Goal: Task Accomplishment & Management: Complete application form

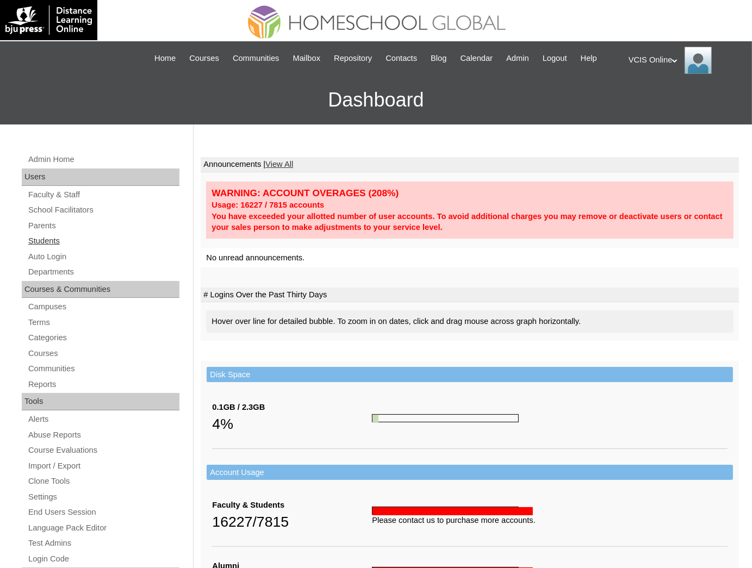
click at [41, 243] on link "Students" at bounding box center [103, 241] width 152 height 14
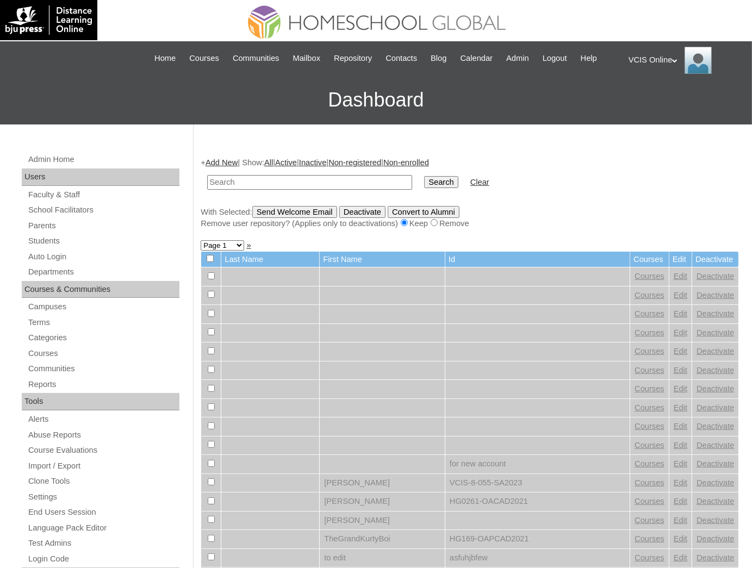
drag, startPoint x: 337, startPoint y: 178, endPoint x: 348, endPoint y: 178, distance: 10.9
click at [337, 178] on input "text" at bounding box center [309, 182] width 205 height 15
type input "VCIS029-10A-SA2025"
click at [424, 183] on input "Search" at bounding box center [441, 182] width 34 height 12
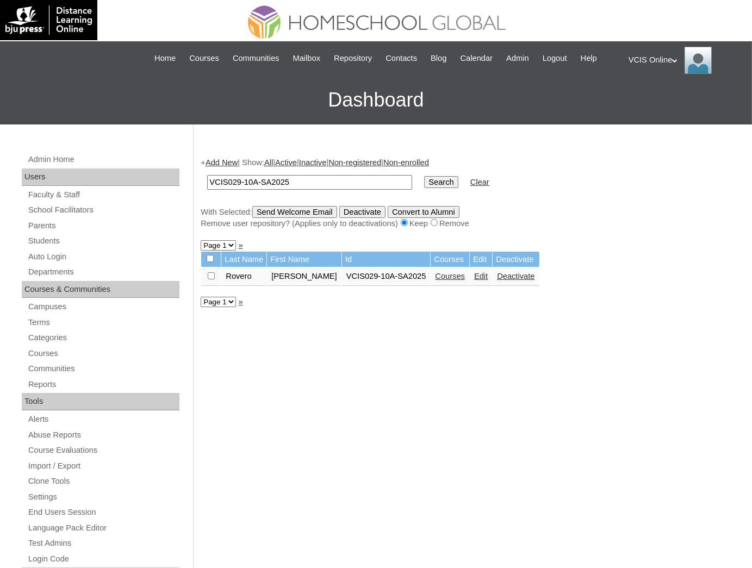
click at [474, 275] on link "Edit" at bounding box center [481, 276] width 14 height 9
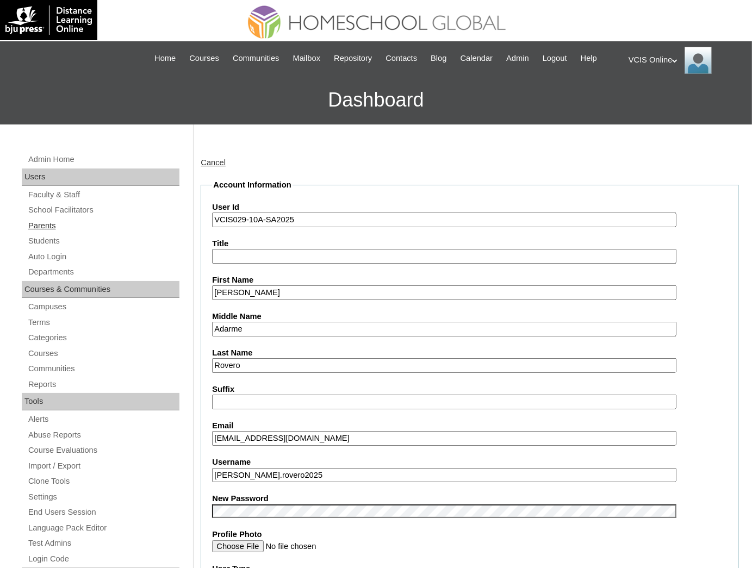
click at [46, 226] on link "Parents" at bounding box center [103, 226] width 152 height 14
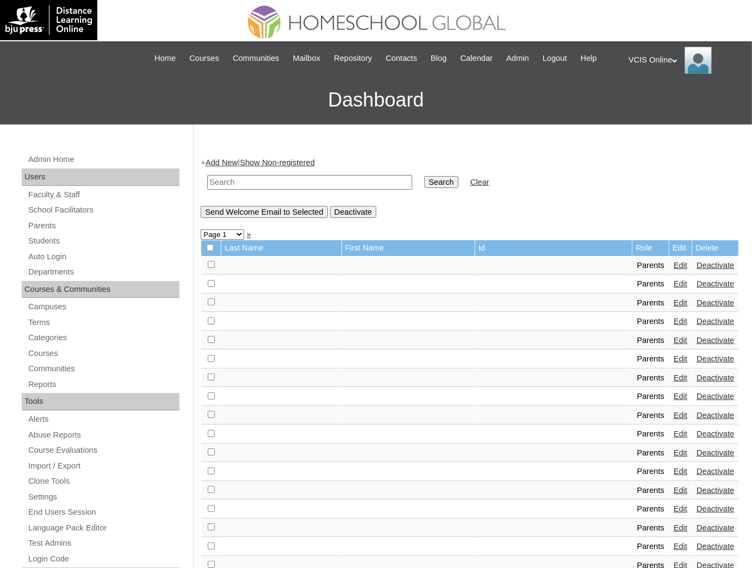
paste input "VCIS014-5C-PA2025"
type input "VCIS014-5C-PA2025"
click at [320, 184] on input "VCIS014-5C-PA2025" at bounding box center [309, 182] width 205 height 15
click at [424, 181] on input "Search" at bounding box center [441, 182] width 34 height 12
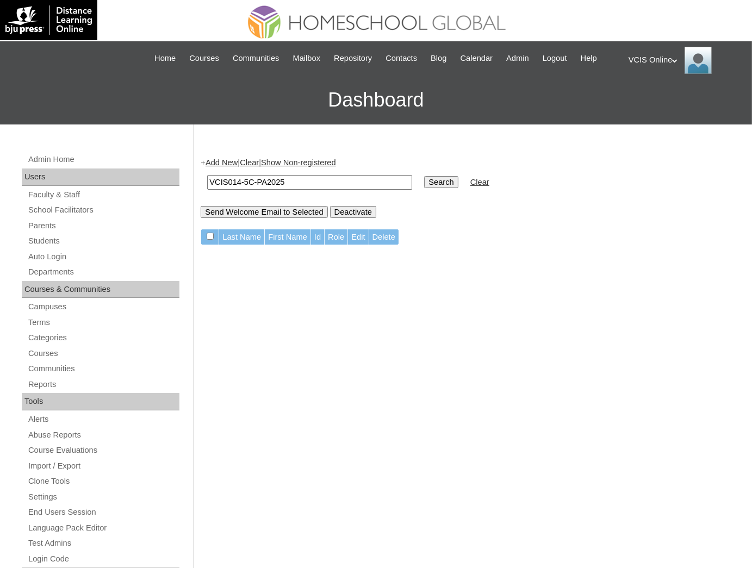
click at [329, 178] on input "VCIS014-5C-PA2025" at bounding box center [309, 182] width 205 height 15
click at [420, 323] on div "+ Add New | Clear | Show Non-registered VCIS014-5C-PA2025 Search Clear Send Wel…" at bounding box center [467, 510] width 544 height 728
drag, startPoint x: 328, startPoint y: 178, endPoint x: 289, endPoint y: 183, distance: 39.5
click at [328, 178] on input "VCIS014-5C-PA2025" at bounding box center [309, 182] width 205 height 15
click at [424, 180] on input "Search" at bounding box center [441, 182] width 34 height 12
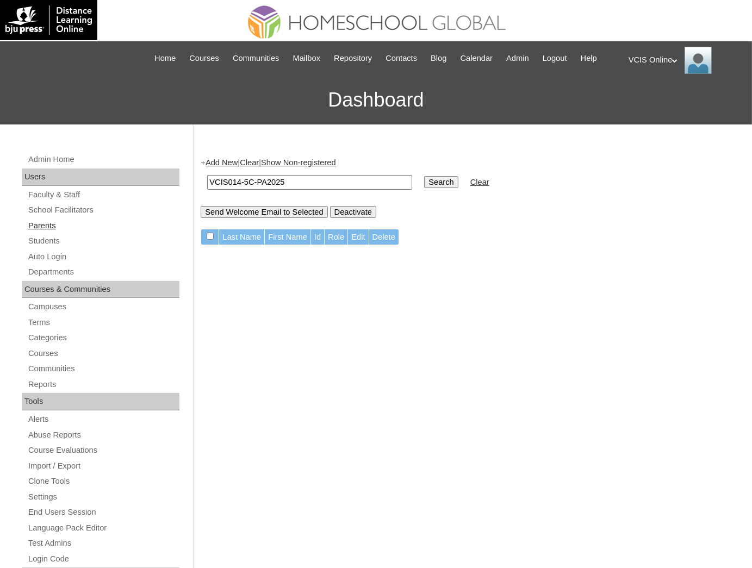
click at [51, 226] on link "Parents" at bounding box center [103, 226] width 152 height 14
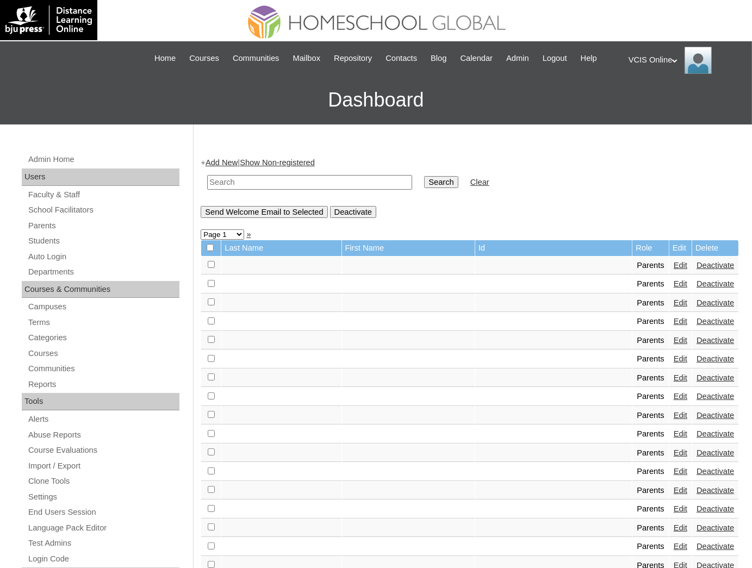
click at [288, 182] on input "text" at bounding box center [309, 182] width 205 height 15
paste input "VCIS014-5C-PA2025"
type input "VCIS014-5C-PA2025"
click at [424, 178] on input "Search" at bounding box center [441, 182] width 34 height 12
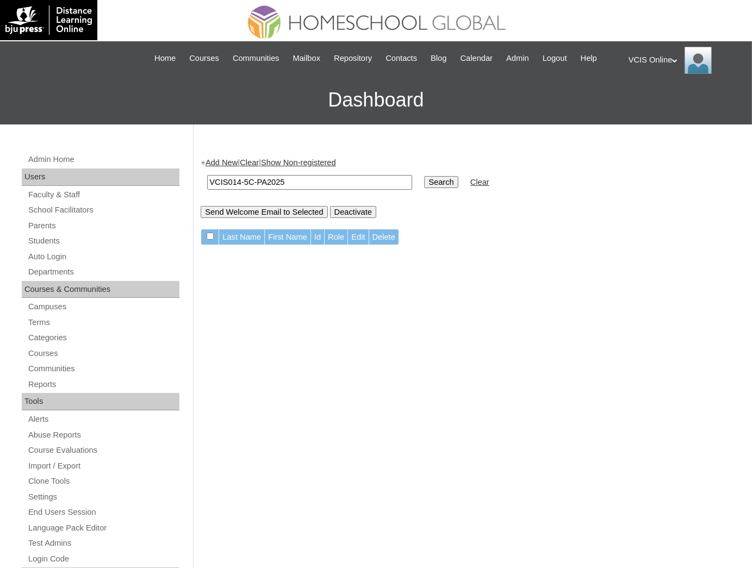
click at [321, 179] on input "VCIS014-5C-PA2025" at bounding box center [309, 182] width 205 height 15
paste input "06-3B"
type input "VCIS006-3B-PA2025"
click at [424, 179] on input "Search" at bounding box center [441, 182] width 34 height 12
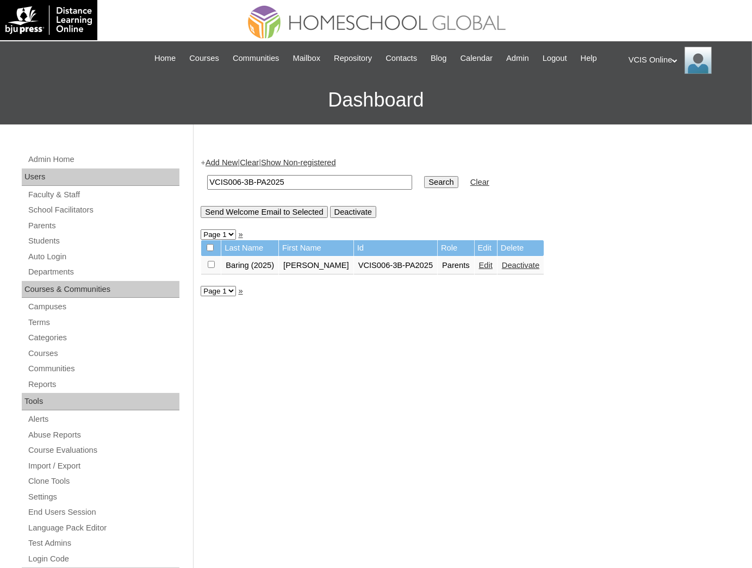
click at [280, 187] on input "VCIS006-3B-PA2025" at bounding box center [309, 182] width 205 height 15
paste input "15-5C"
type input "VCIS015-5C-PA2025"
click at [424, 178] on input "Search" at bounding box center [441, 182] width 34 height 12
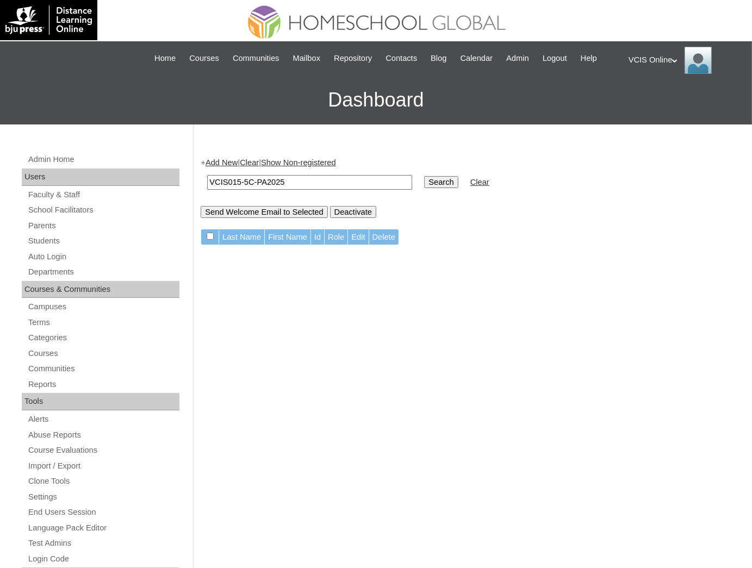
click at [281, 189] on td "VCIS015-5C-PA2025" at bounding box center [310, 183] width 216 height 26
click at [277, 183] on input "VCIS015-5C-PA2025" at bounding box center [309, 182] width 205 height 15
paste input "4"
type input "VCIS014-5C-PA2025"
drag, startPoint x: 416, startPoint y: 178, endPoint x: 137, endPoint y: 350, distance: 327.2
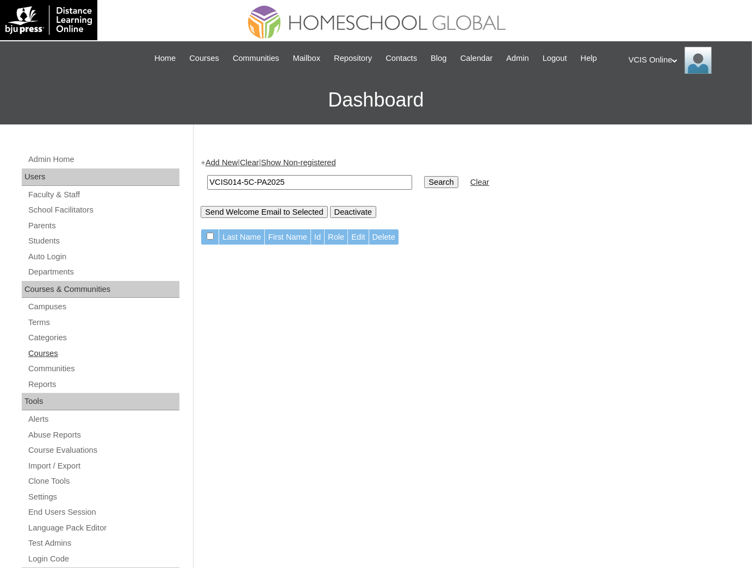
click at [424, 178] on input "Search" at bounding box center [441, 182] width 34 height 12
click at [225, 165] on link "Add New" at bounding box center [222, 162] width 32 height 9
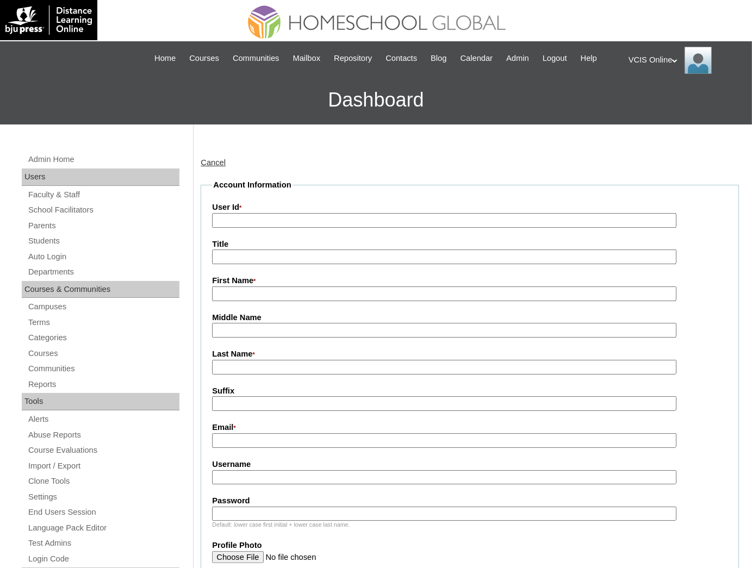
click at [236, 215] on input "User Id *" at bounding box center [444, 220] width 464 height 15
paste input "VCIS014-5C-PA2025"
type input "VCIS014-5C-PA2025"
click at [233, 302] on fieldset "Account Information User Id * VCIS014-5C-PA2025 Title First Name * Middle Name …" at bounding box center [470, 525] width 538 height 692
drag, startPoint x: 235, startPoint y: 296, endPoint x: 174, endPoint y: 286, distance: 61.8
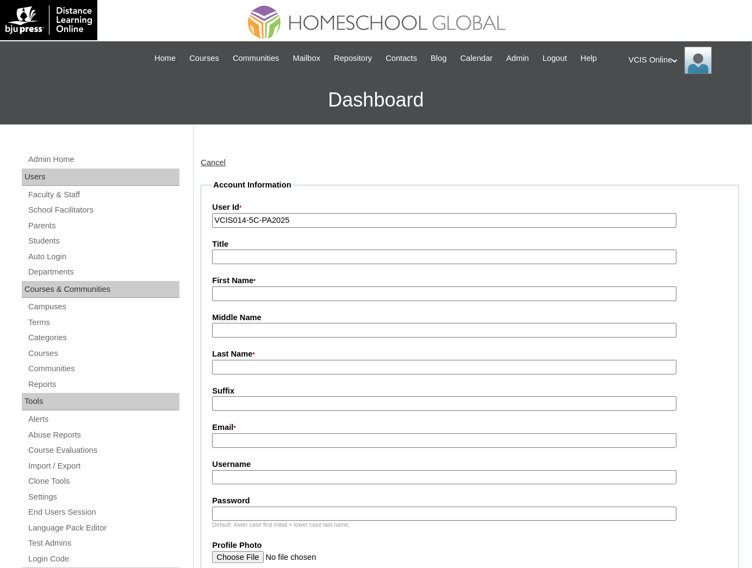
click at [235, 296] on input "First Name *" at bounding box center [444, 294] width 464 height 15
paste input "Rovero (2025), Grecelle"
click at [258, 296] on input "First Name *" at bounding box center [444, 294] width 464 height 15
drag, startPoint x: 269, startPoint y: 294, endPoint x: 197, endPoint y: 294, distance: 71.8
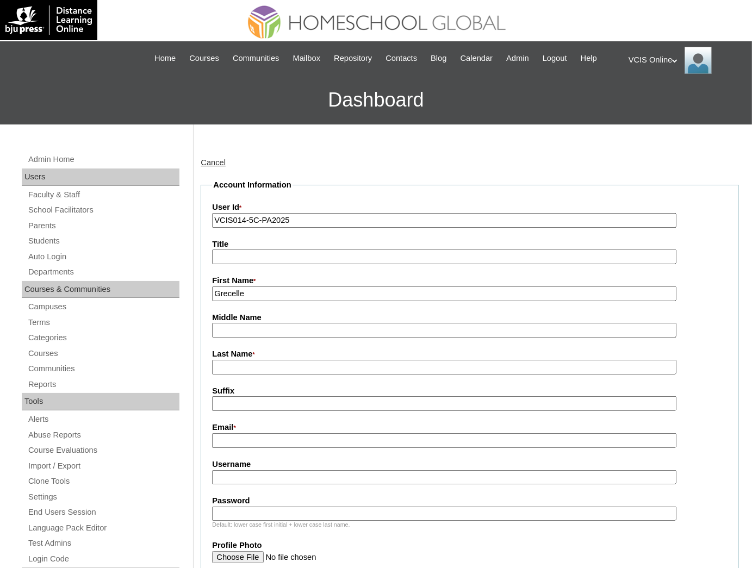
type input "Grecelle"
click at [230, 355] on label "Last Name *" at bounding box center [470, 355] width 516 height 12
click at [230, 360] on input "Last Name *" at bounding box center [444, 367] width 464 height 15
paste input "Rovero (2025),"
click at [271, 369] on input "Rovero (2025)," at bounding box center [444, 367] width 464 height 15
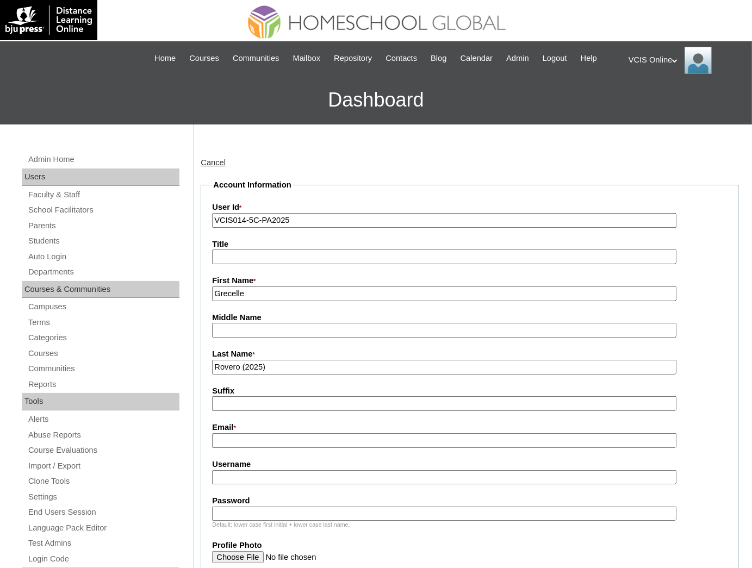
type input "Rovero (2025)"
drag, startPoint x: 244, startPoint y: 457, endPoint x: 174, endPoint y: 481, distance: 74.3
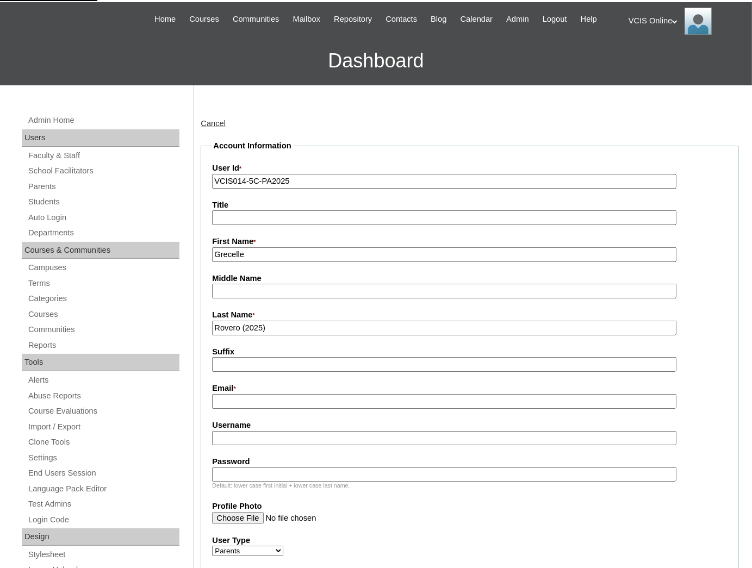
scroll to position [44, 0]
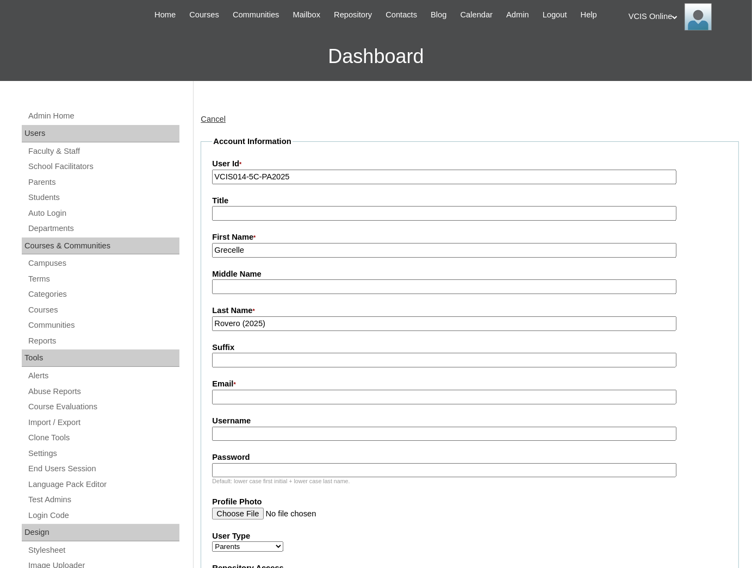
paste input "grecelle_rovero@yahoo.com.ph"
click at [255, 393] on input "Email *" at bounding box center [444, 397] width 464 height 15
type input "grecelle_rovero@yahoo.com.ph"
click at [254, 427] on input "Username" at bounding box center [444, 434] width 464 height 15
paste input "" grovero2025""
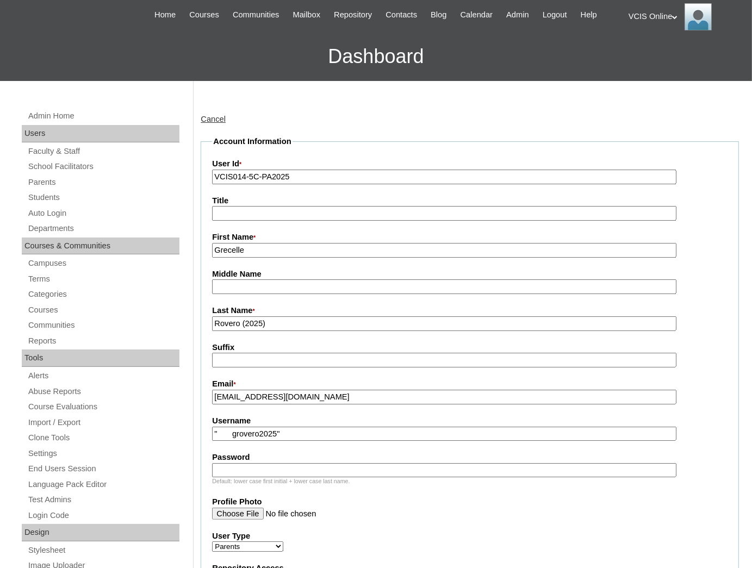
type input "" grovero2025""
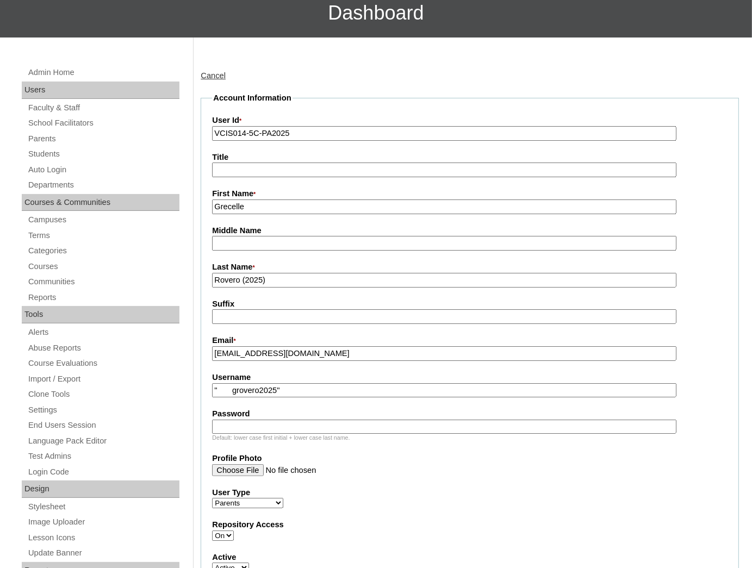
drag, startPoint x: 281, startPoint y: 387, endPoint x: 272, endPoint y: 426, distance: 40.2
click at [281, 387] on input "" grovero2025"" at bounding box center [444, 390] width 464 height 15
click at [268, 424] on input "Password" at bounding box center [444, 427] width 464 height 15
paste input "BqeiKE"
type input "BqeiKE"
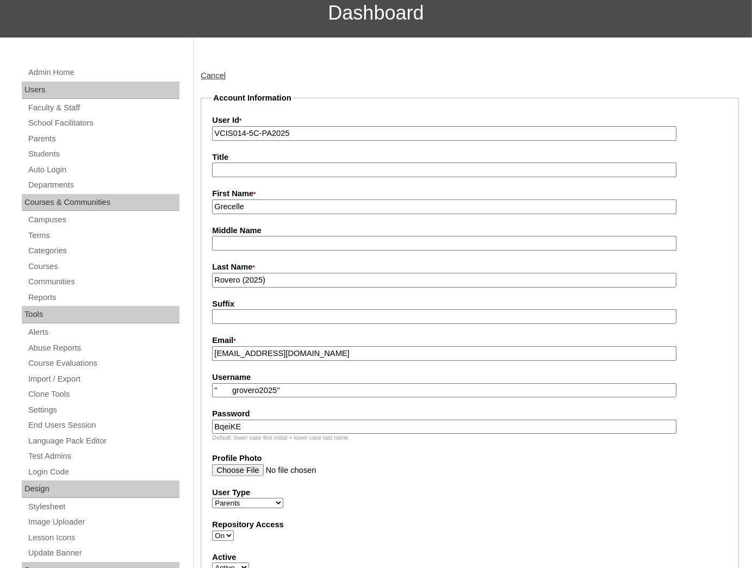
click at [288, 386] on input "" grovero2025"" at bounding box center [444, 390] width 464 height 15
drag, startPoint x: 231, startPoint y: 387, endPoint x: 195, endPoint y: 382, distance: 36.3
click at [301, 387] on input "grovero2025" at bounding box center [444, 390] width 464 height 15
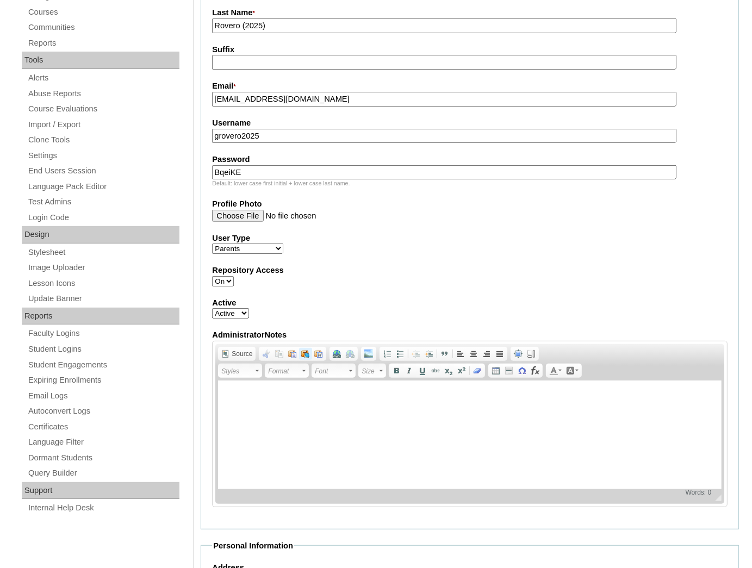
scroll to position [348, 0]
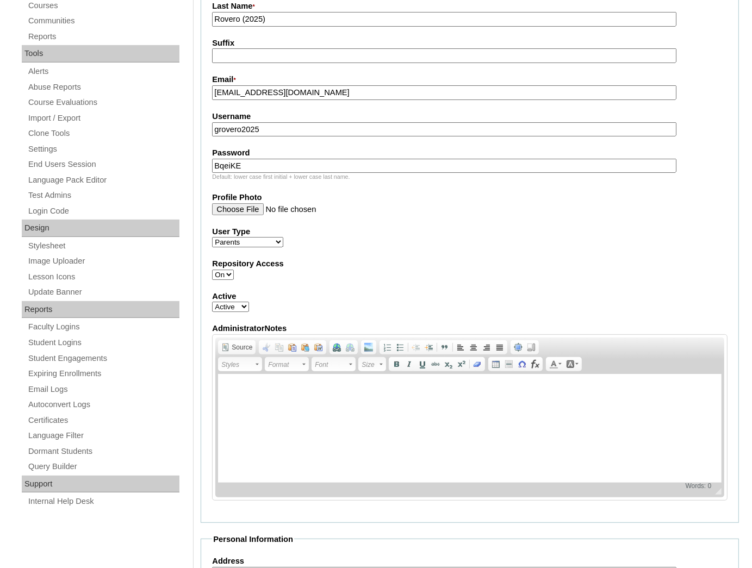
type input "grovero2025"
click at [461, 294] on label "Active" at bounding box center [470, 296] width 516 height 11
click at [249, 302] on select "Active Inactive" at bounding box center [230, 307] width 37 height 10
click at [509, 276] on fieldset "Account Information User Id * VCIS014-5C-PA2025 Title First Name * Grecelle Mid…" at bounding box center [470, 177] width 538 height 692
click at [237, 306] on select "Active Inactive" at bounding box center [230, 307] width 37 height 10
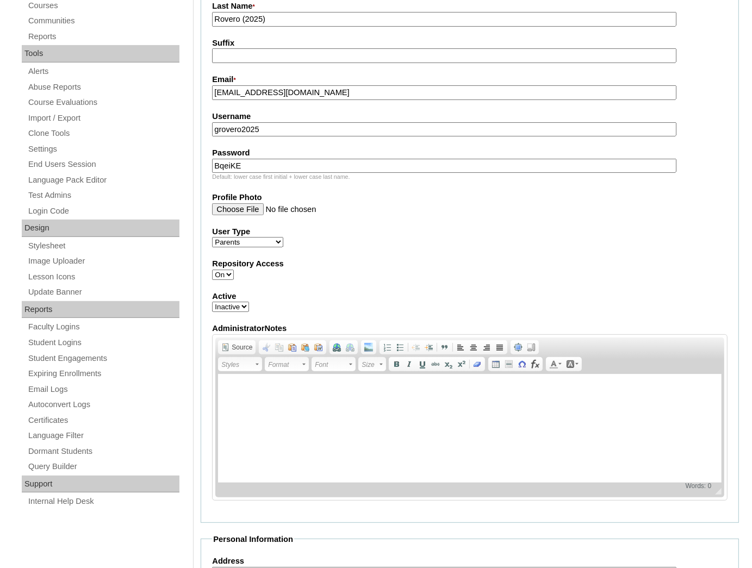
select select "1"
click at [212, 302] on select "Active Inactive" at bounding box center [230, 307] width 37 height 10
click at [485, 313] on fieldset "Account Information User Id * VCIS014-5C-PA2025 Title First Name * Grecelle Mid…" at bounding box center [470, 177] width 538 height 692
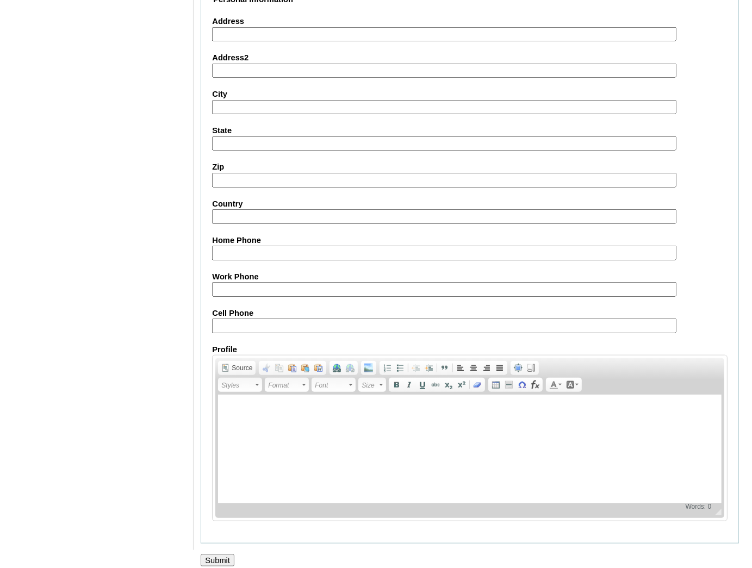
click at [230, 555] on input "Submit" at bounding box center [218, 561] width 34 height 12
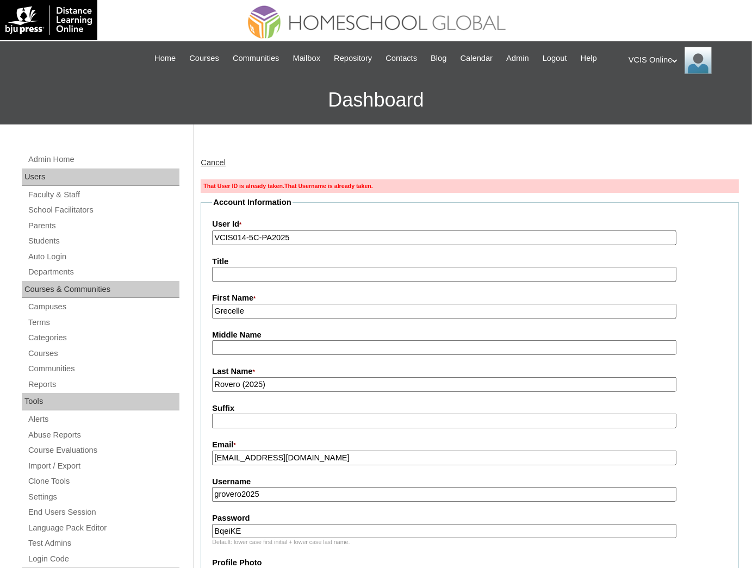
click at [278, 240] on input "VCIS014-5C-PA2025" at bounding box center [444, 238] width 464 height 15
click at [217, 163] on link "Cancel" at bounding box center [213, 162] width 25 height 9
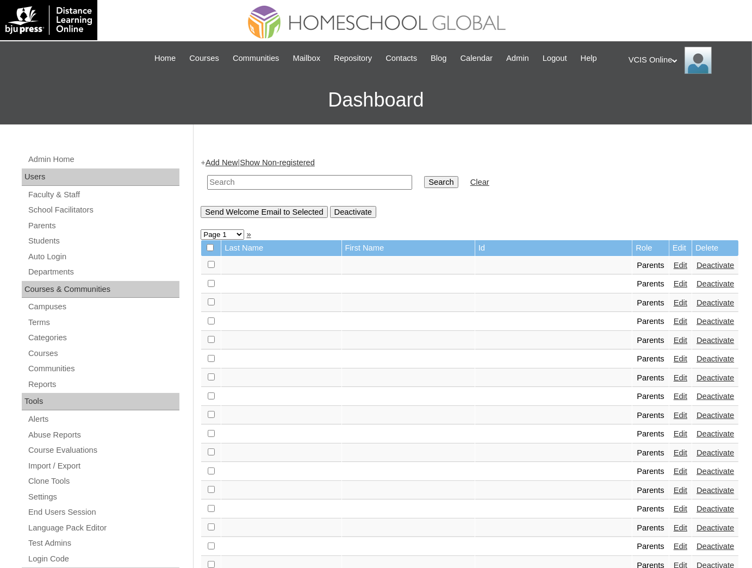
click at [48, 220] on link "Parents" at bounding box center [103, 226] width 152 height 14
click at [364, 185] on input "text" at bounding box center [309, 182] width 205 height 15
paste input "VCIS014-5C-PA2025"
type input "VCIS014-5C-PA2025"
click at [424, 178] on input "Search" at bounding box center [441, 182] width 34 height 12
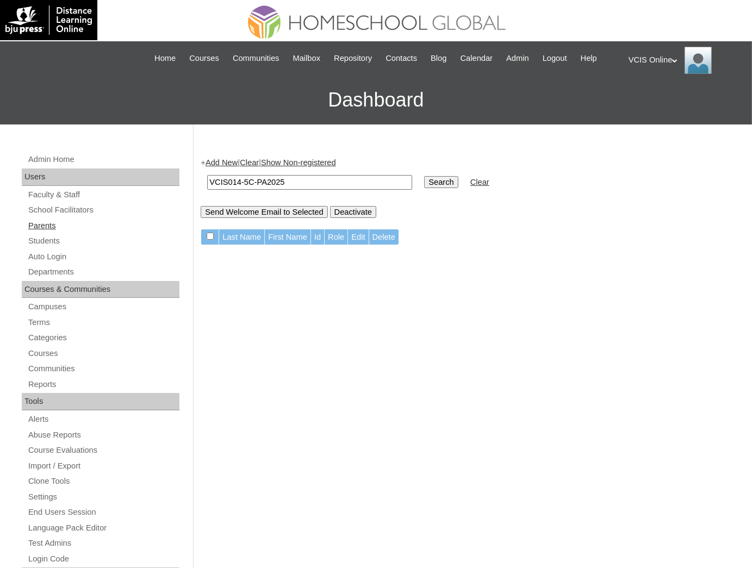
click at [41, 219] on link "Parents" at bounding box center [103, 226] width 152 height 14
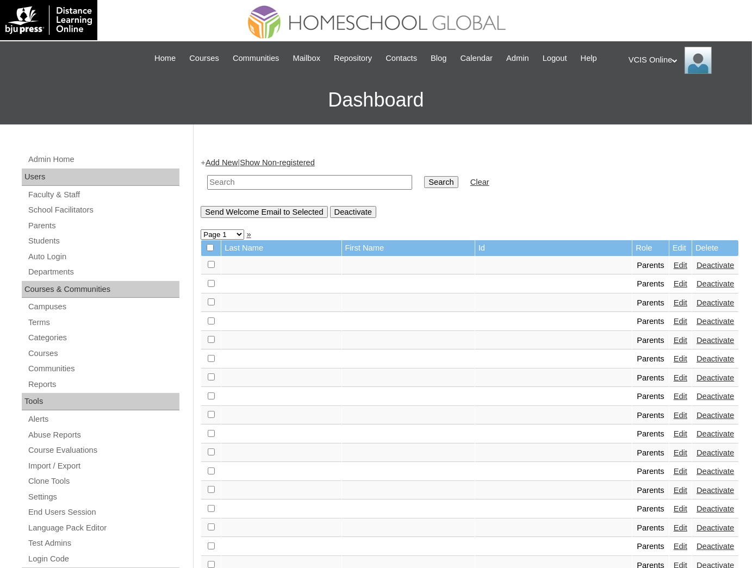
click at [313, 183] on input "text" at bounding box center [309, 182] width 205 height 15
type input "VCIS014-5C-PA2025"
click at [424, 178] on input "Search" at bounding box center [441, 182] width 34 height 12
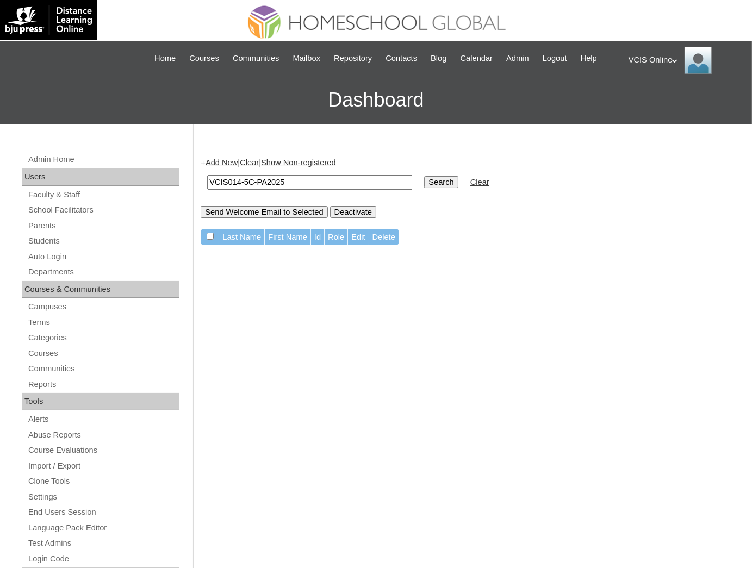
click at [337, 180] on input "VCIS014-5C-PA2025" at bounding box center [309, 182] width 205 height 15
click at [424, 181] on input "Search" at bounding box center [441, 182] width 34 height 12
drag, startPoint x: 51, startPoint y: 224, endPoint x: 76, endPoint y: 219, distance: 26.0
click at [51, 224] on link "Parents" at bounding box center [103, 226] width 152 height 14
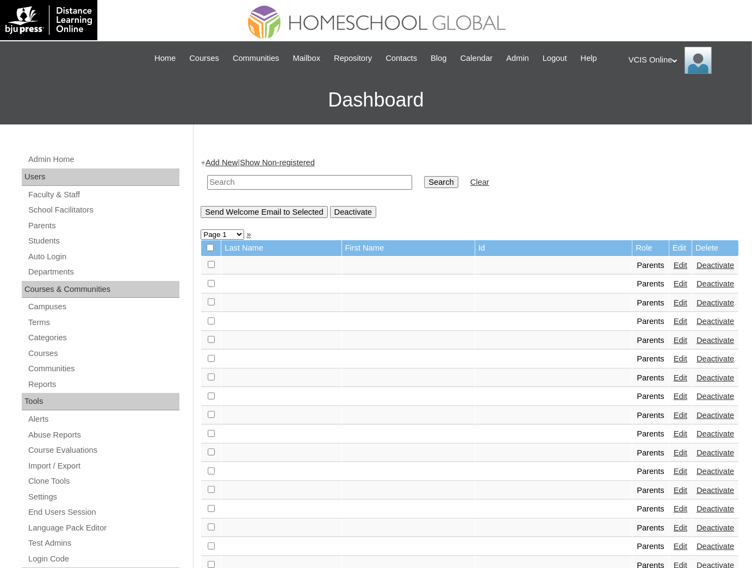
click at [424, 181] on input "Search" at bounding box center [441, 182] width 34 height 12
click at [327, 183] on input "text" at bounding box center [309, 182] width 205 height 15
type input "VCIS014-5C-PA2025"
click at [424, 176] on input "Search" at bounding box center [441, 182] width 34 height 12
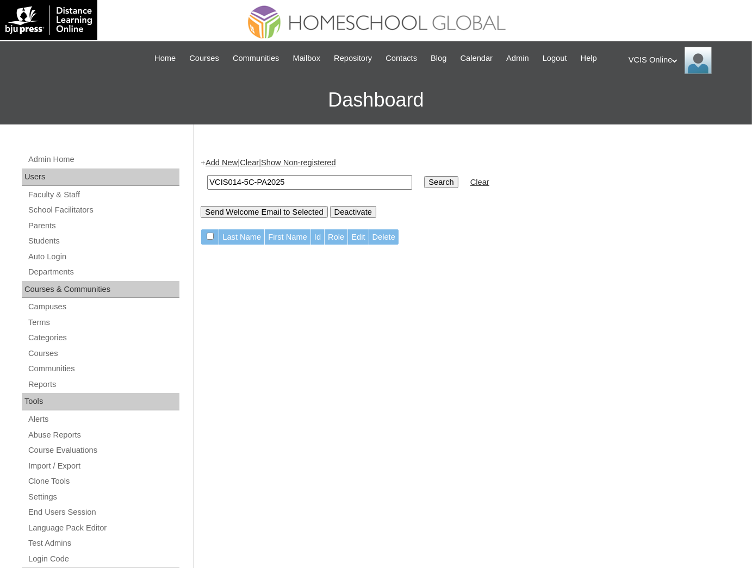
click at [218, 163] on link "Add New" at bounding box center [222, 162] width 32 height 9
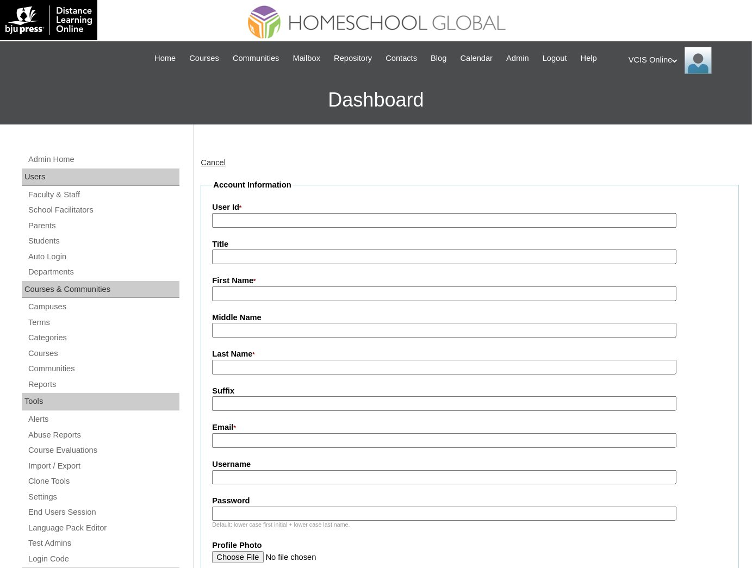
drag, startPoint x: 230, startPoint y: 213, endPoint x: 233, endPoint y: 220, distance: 7.1
click at [231, 215] on input "User Id *" at bounding box center [444, 220] width 464 height 15
paste input "VCIS014-5C-PA2025"
type input "VCIS014-5C-PA2025"
click at [245, 296] on input "First Name *" at bounding box center [444, 294] width 464 height 15
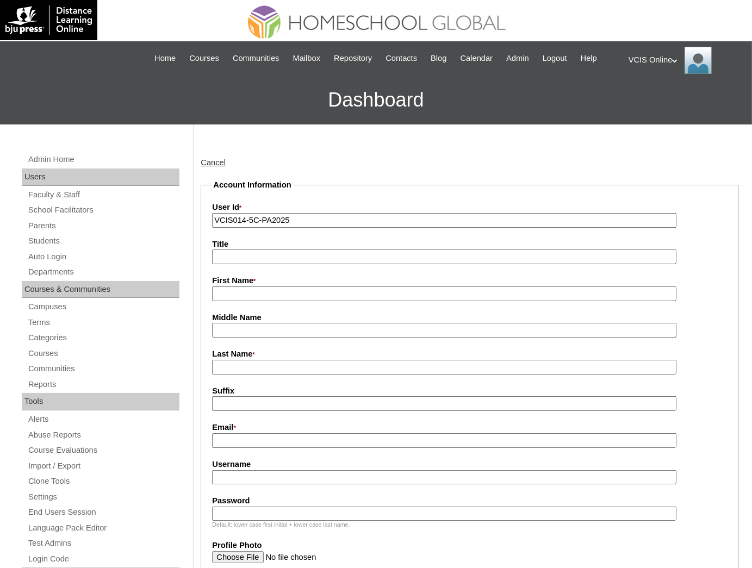
type input "Grecelle"
type input "Rovero (2025)"
type input "grecelle_rovero@yahoo.com.ph"
type input "grovero2025"
type input "BqeiKE"
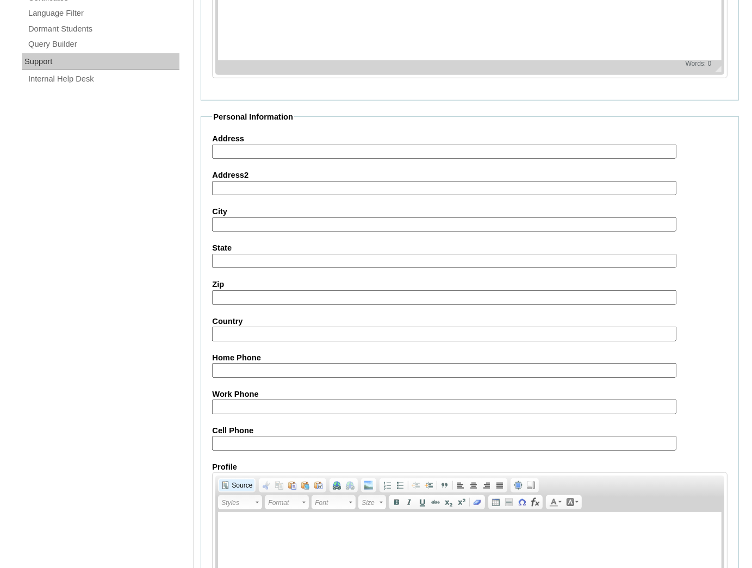
scroll to position [888, 0]
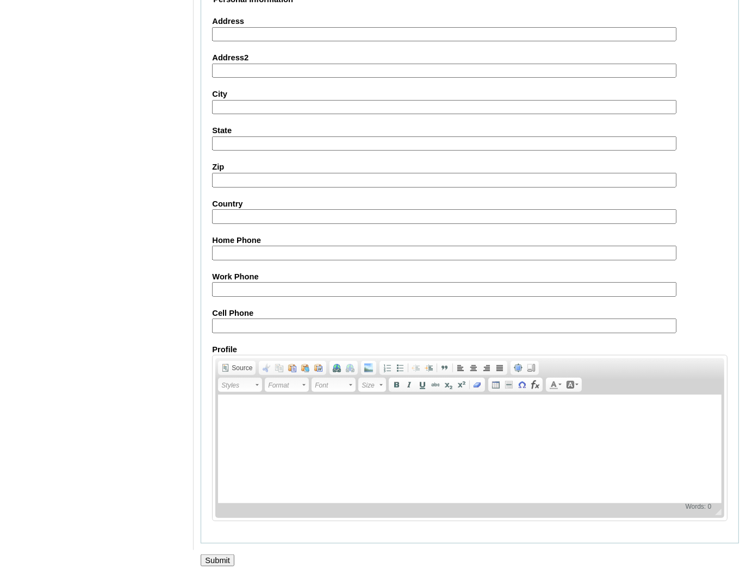
click at [220, 555] on input "Submit" at bounding box center [218, 561] width 34 height 12
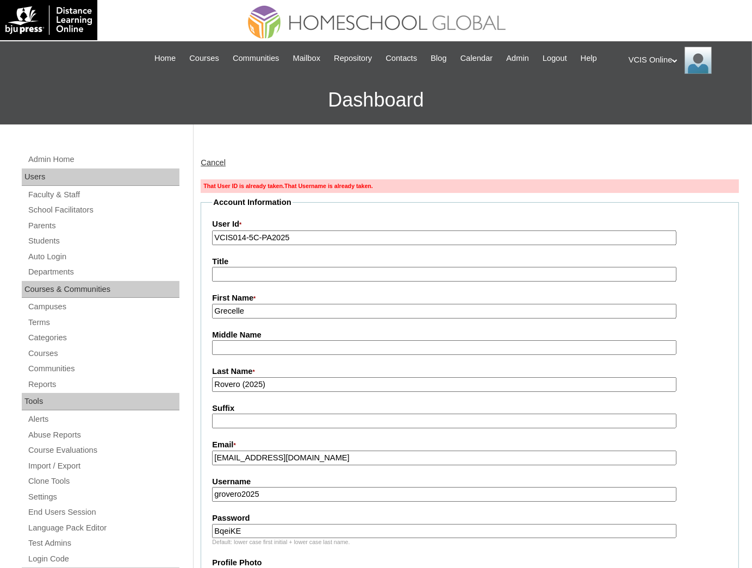
drag, startPoint x: 288, startPoint y: 239, endPoint x: 193, endPoint y: 246, distance: 95.4
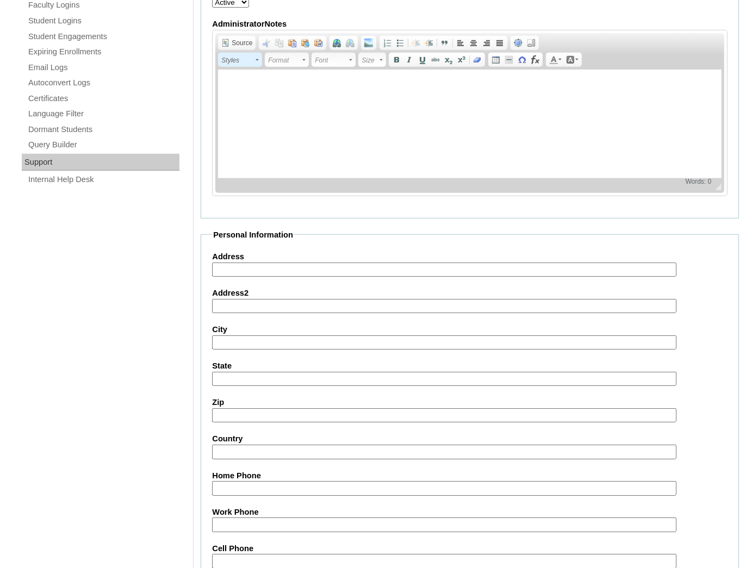
scroll to position [557, 0]
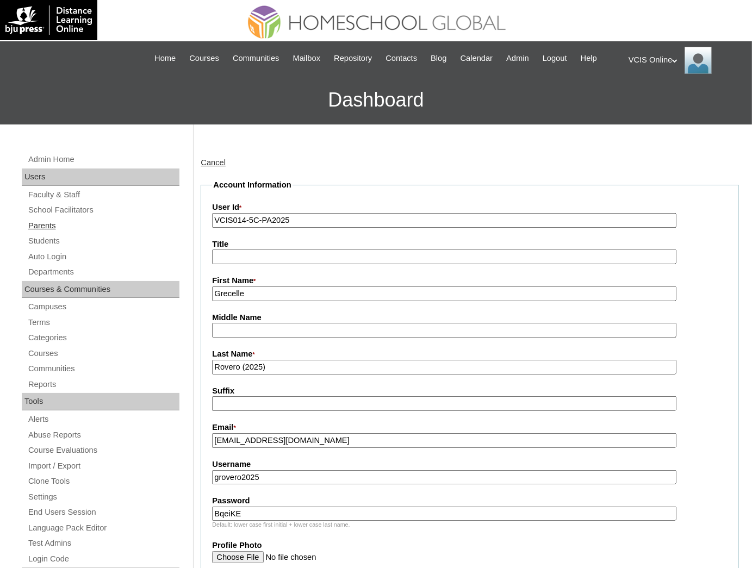
click at [51, 222] on link "Parents" at bounding box center [103, 226] width 152 height 14
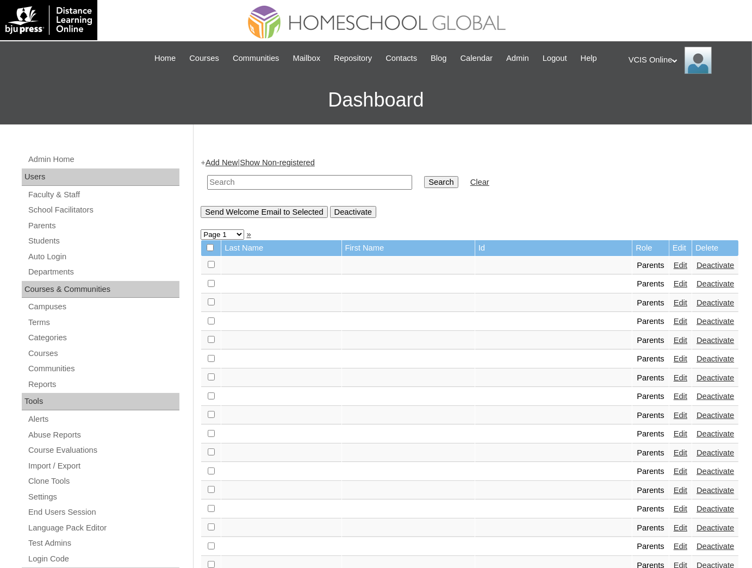
click at [227, 188] on input "text" at bounding box center [309, 182] width 205 height 15
paste input "VCIS014-5C-PA2025"
type input "VCIS014-5C-PA2025"
click at [419, 189] on td "Search" at bounding box center [441, 183] width 45 height 26
click at [424, 184] on input "Search" at bounding box center [441, 182] width 34 height 12
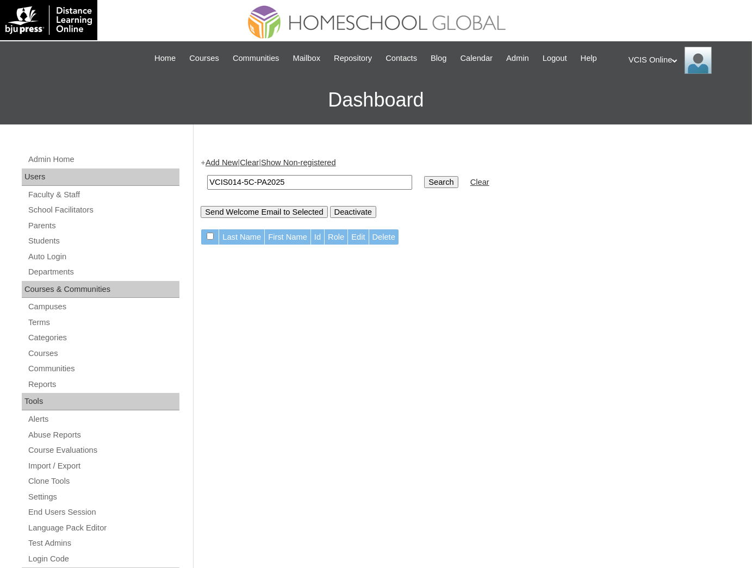
click at [290, 183] on input "VCIS014-5C-PA2025" at bounding box center [309, 182] width 205 height 15
drag, startPoint x: 289, startPoint y: 183, endPoint x: 263, endPoint y: 182, distance: 25.6
drag, startPoint x: 263, startPoint y: 182, endPoint x: 41, endPoint y: 226, distance: 226.2
click at [41, 226] on link "Parents" at bounding box center [103, 226] width 152 height 14
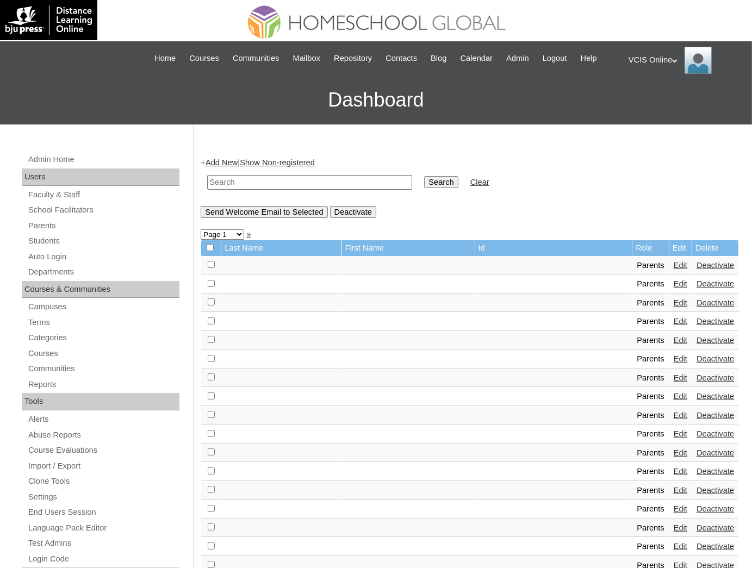
click at [269, 184] on input "text" at bounding box center [309, 182] width 205 height 15
type input "grovero2025"
click at [424, 176] on input "Search" at bounding box center [441, 182] width 34 height 12
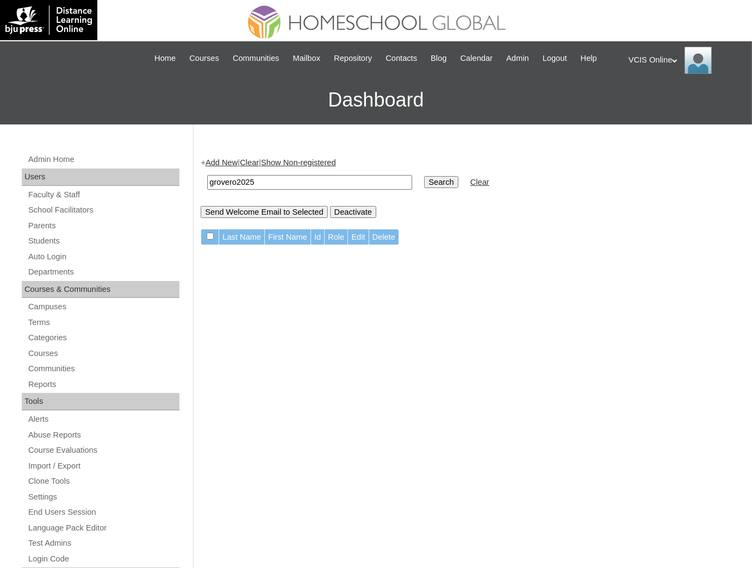
drag, startPoint x: 323, startPoint y: 179, endPoint x: 147, endPoint y: 178, distance: 175.1
click at [147, 178] on div "Admin Home Users Faculty & Staff School Facilitators Parents Students Auto Logi…" at bounding box center [376, 500] width 752 height 750
click at [47, 228] on link "Parents" at bounding box center [103, 226] width 152 height 14
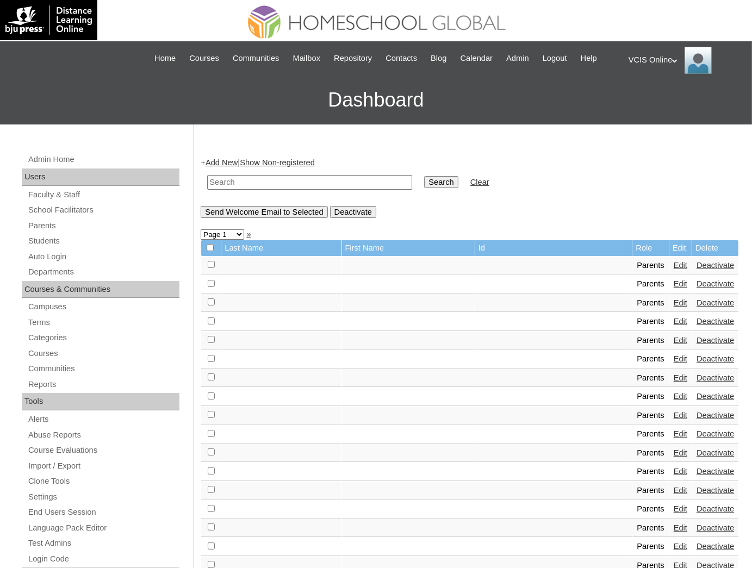
paste input "VCIS014-5C-PA2025"
click at [251, 184] on input "text" at bounding box center [309, 182] width 205 height 15
type input "VCIS014-5C-PA2025"
click at [424, 179] on input "Search" at bounding box center [441, 182] width 34 height 12
